Goal: Information Seeking & Learning: Learn about a topic

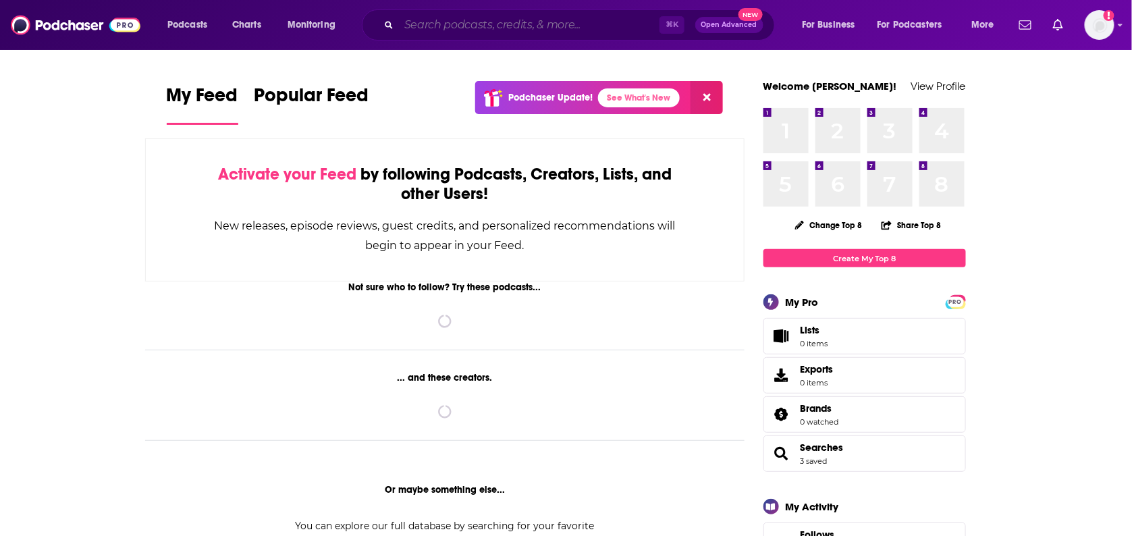
drag, startPoint x: 540, startPoint y: 14, endPoint x: 541, endPoint y: 24, distance: 9.5
click at [540, 17] on input "Search podcasts, credits, & more..." at bounding box center [529, 25] width 260 height 22
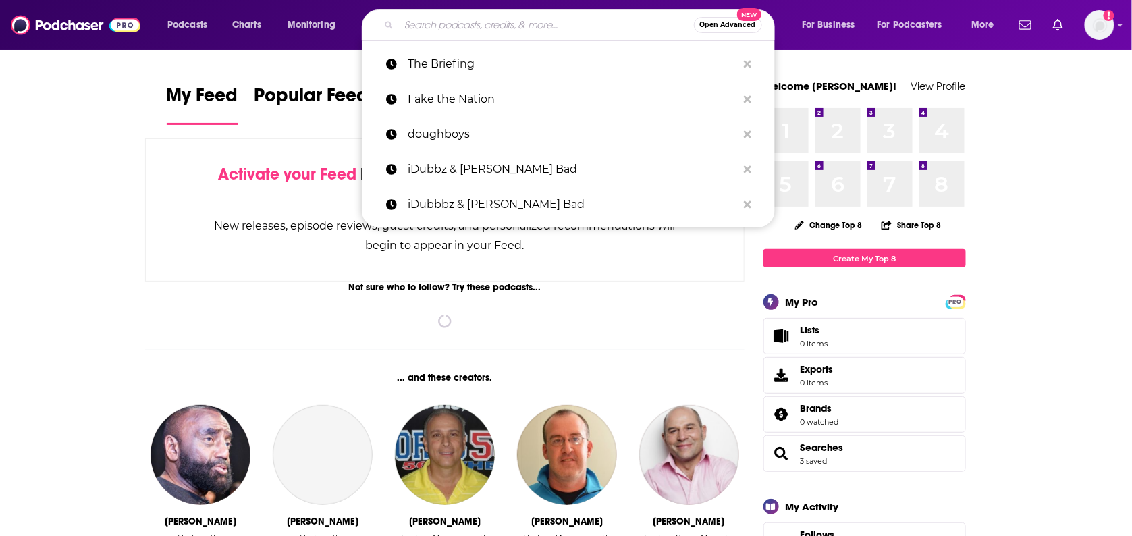
paste input "Good One:"
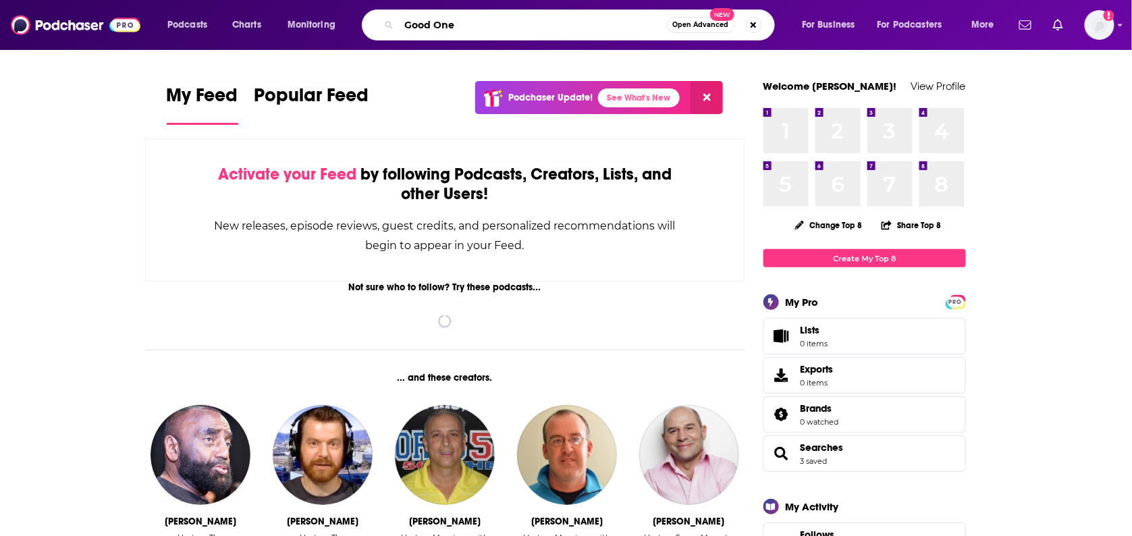
type input "Good One"
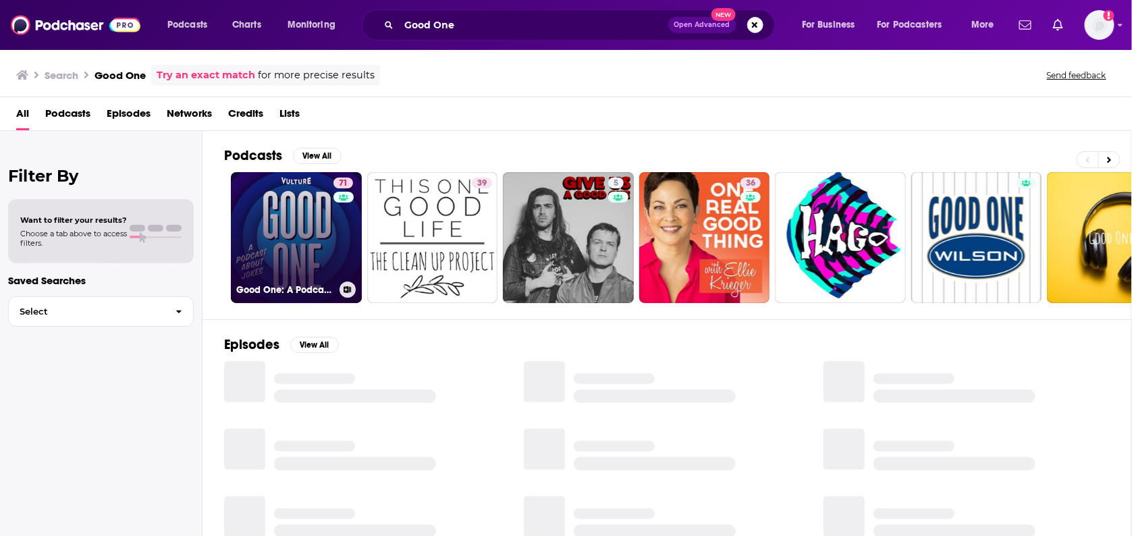
click at [289, 251] on link "71 Good One: A Podcast About Jokes" at bounding box center [296, 237] width 131 height 131
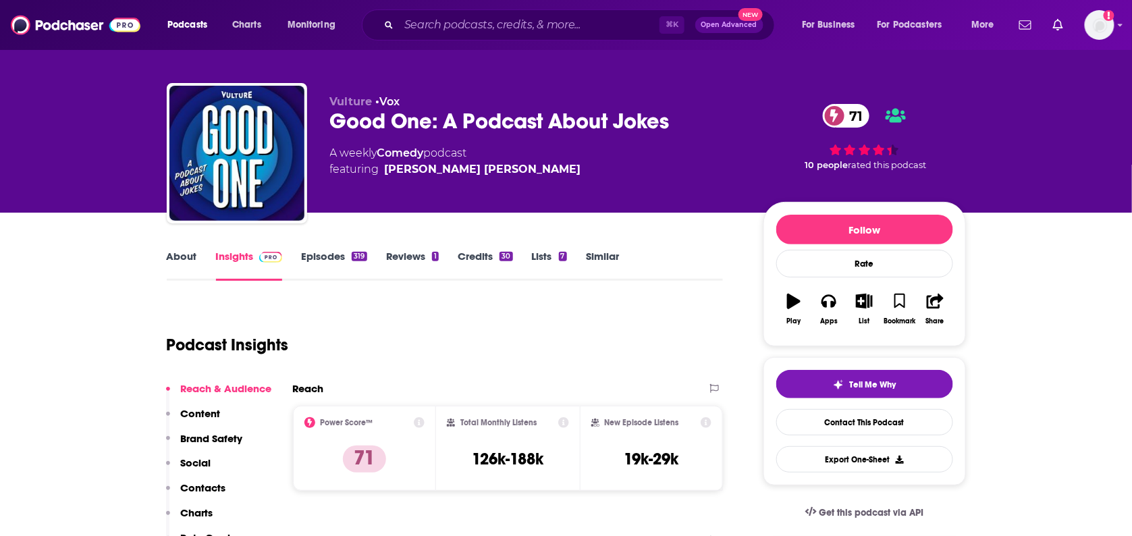
scroll to position [192, 0]
